Goal: Navigation & Orientation: Find specific page/section

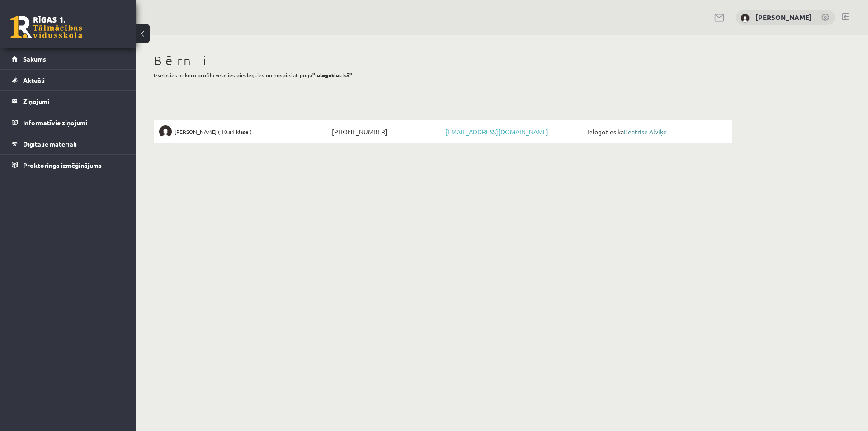
click at [636, 132] on link "Beatrise Alviķe" at bounding box center [645, 131] width 43 height 8
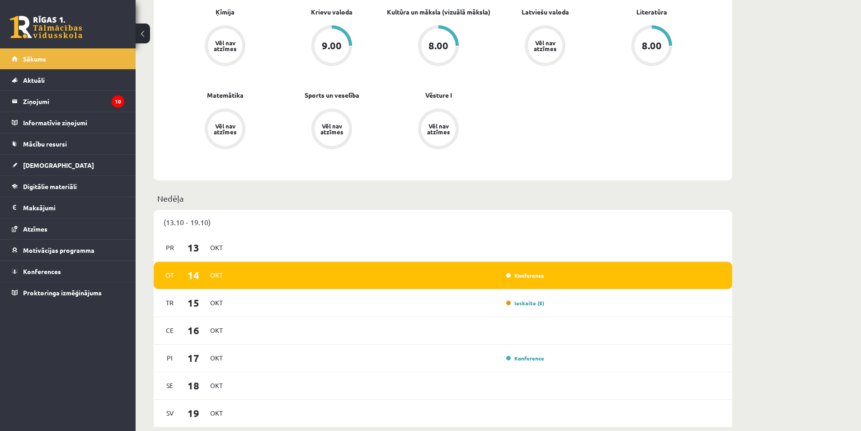
scroll to position [452, 0]
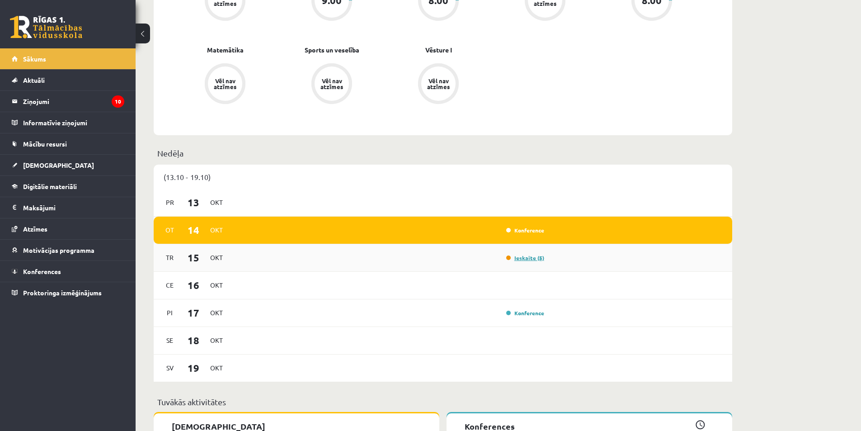
click at [521, 258] on link "Ieskaite (5)" at bounding box center [525, 257] width 38 height 7
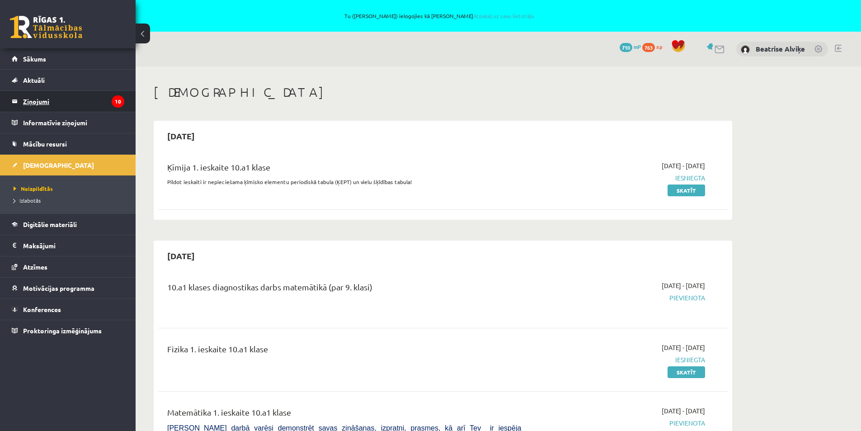
click at [33, 98] on legend "Ziņojumi 10" at bounding box center [73, 101] width 101 height 21
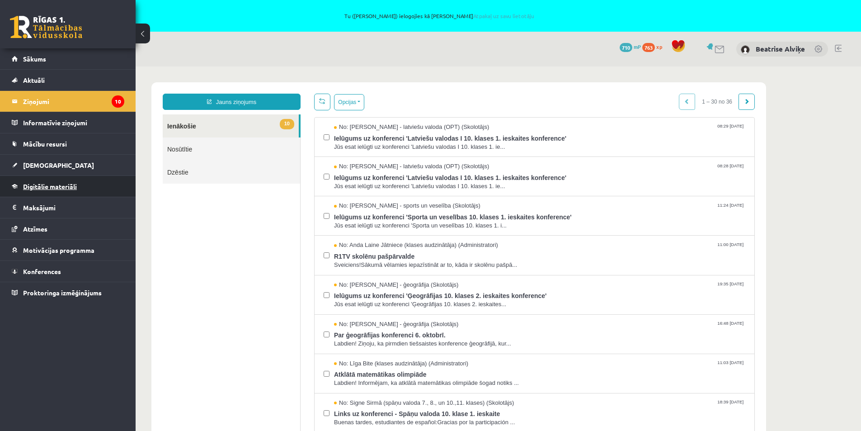
click at [48, 183] on span "Digitālie materiāli" at bounding box center [50, 186] width 54 height 8
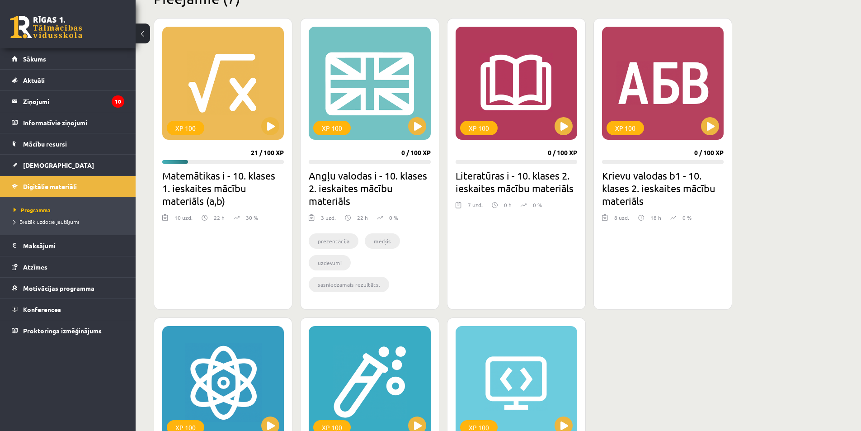
scroll to position [226, 0]
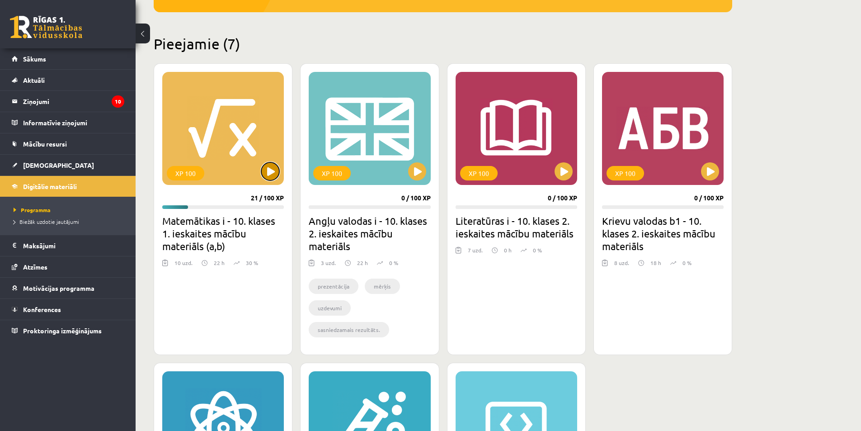
click at [266, 173] on button at bounding box center [270, 171] width 18 height 18
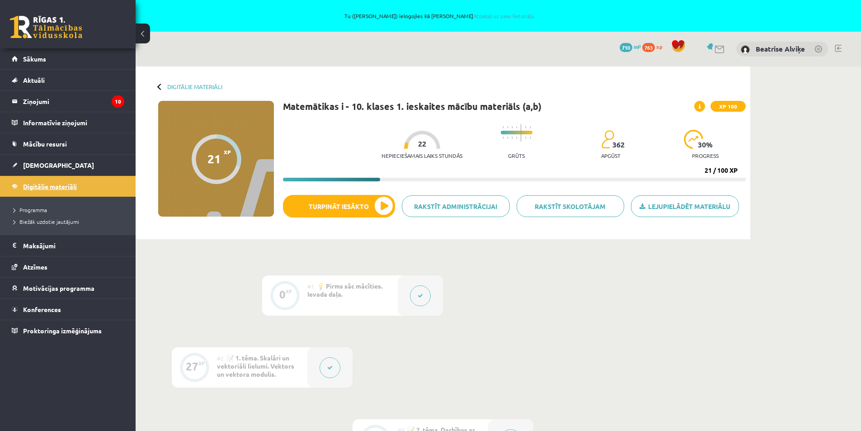
click at [54, 183] on span "Digitālie materiāli" at bounding box center [50, 186] width 54 height 8
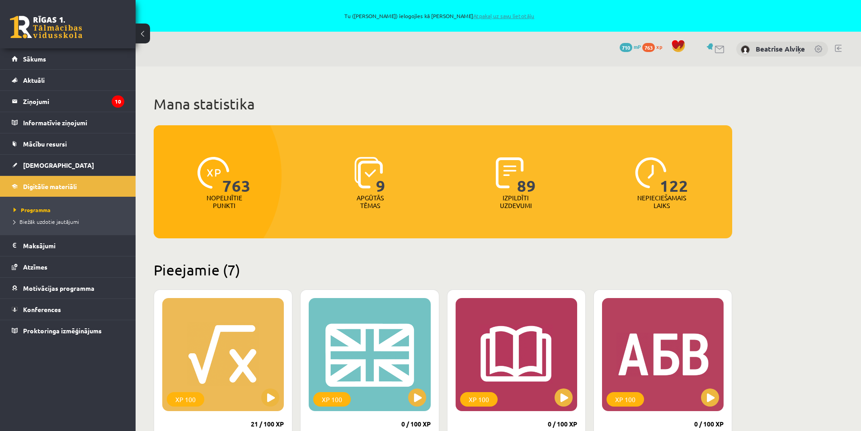
click at [517, 14] on link "Atpakaļ uz savu lietotāju" at bounding box center [503, 15] width 61 height 7
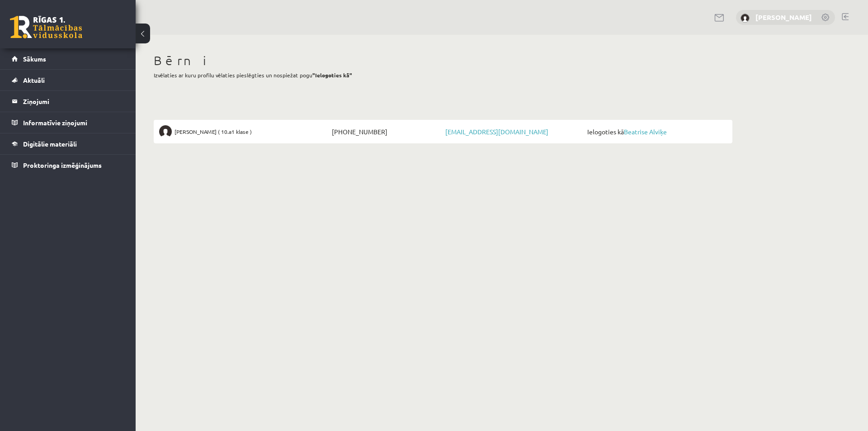
click at [802, 16] on link "[PERSON_NAME]" at bounding box center [783, 17] width 56 height 9
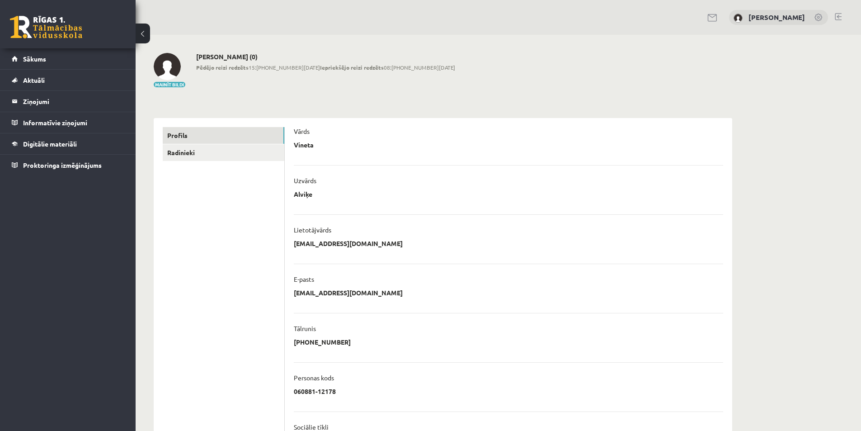
click at [802, 16] on link "[PERSON_NAME]" at bounding box center [776, 17] width 56 height 9
click at [836, 13] on link at bounding box center [838, 16] width 7 height 7
